Goal: Transaction & Acquisition: Download file/media

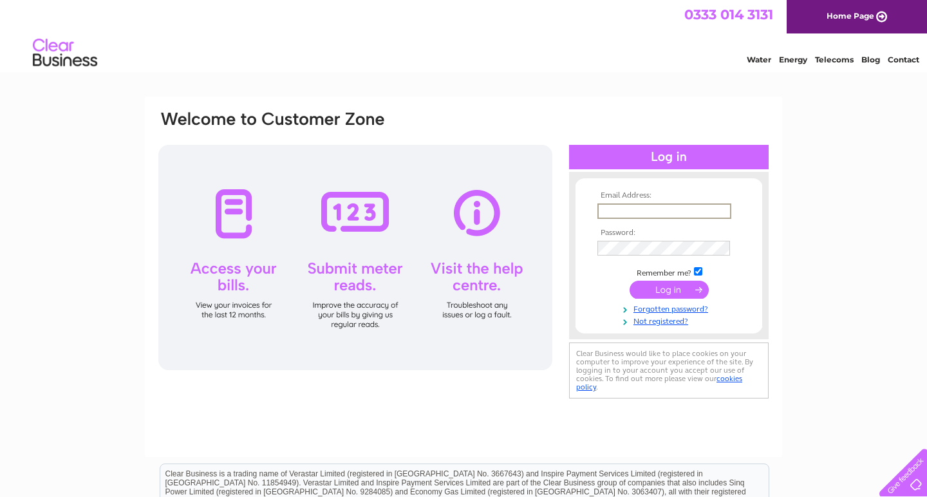
type input "[PERSON_NAME][EMAIL_ADDRESS][DOMAIN_NAME]"
click at [669, 288] on input "submit" at bounding box center [669, 290] width 79 height 18
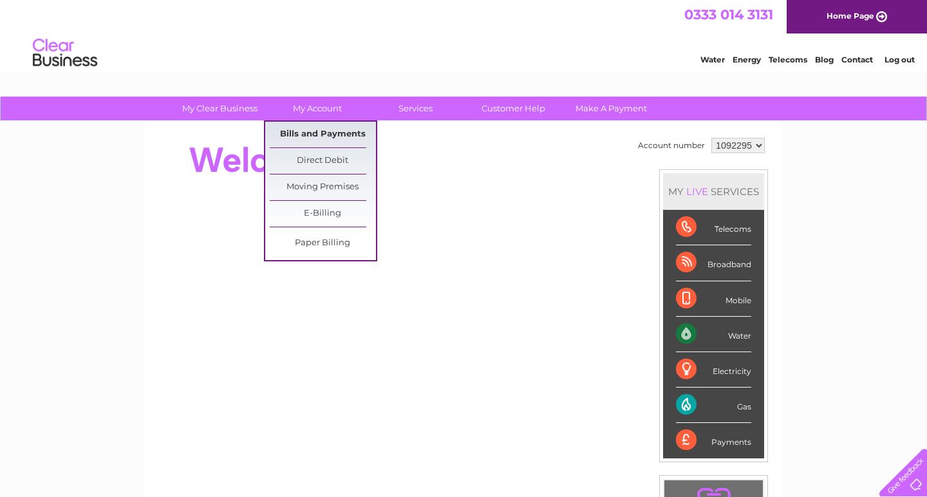
click at [297, 133] on link "Bills and Payments" at bounding box center [323, 135] width 106 height 26
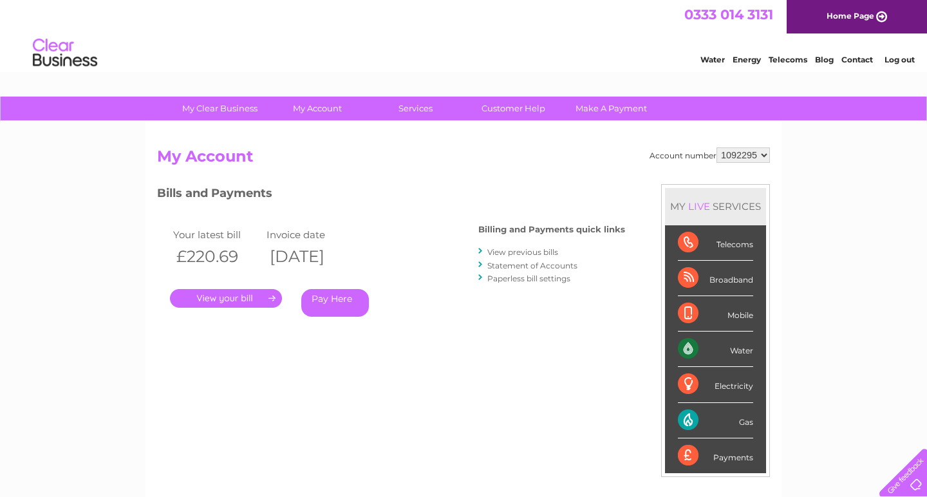
click at [226, 295] on link "." at bounding box center [226, 298] width 112 height 19
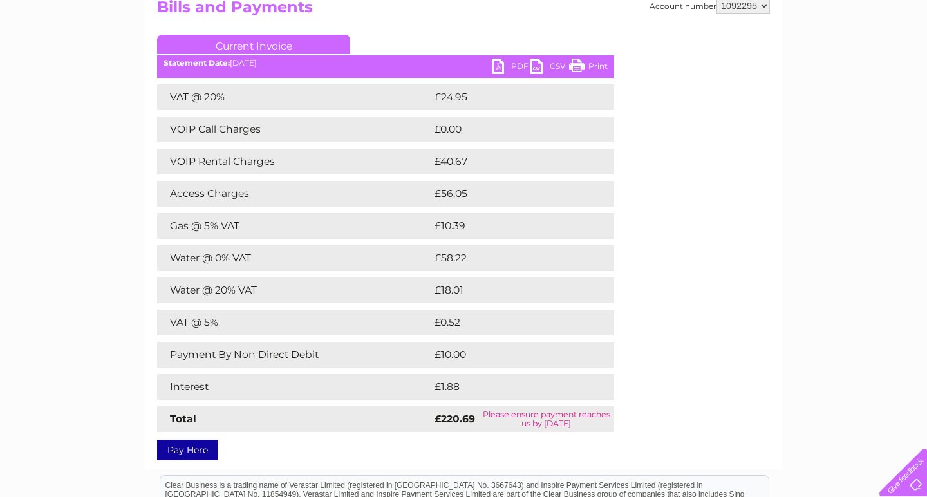
scroll to position [152, 0]
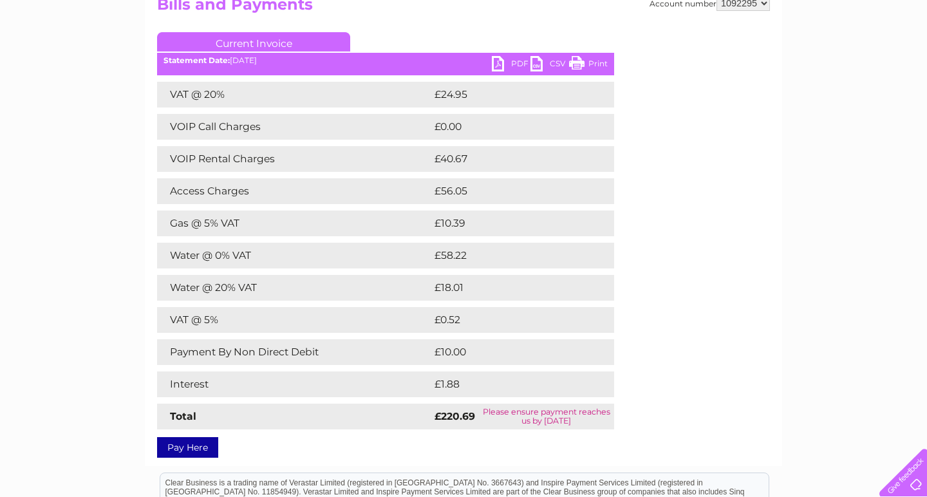
click at [515, 64] on link "PDF" at bounding box center [511, 65] width 39 height 19
